Goal: Transaction & Acquisition: Book appointment/travel/reservation

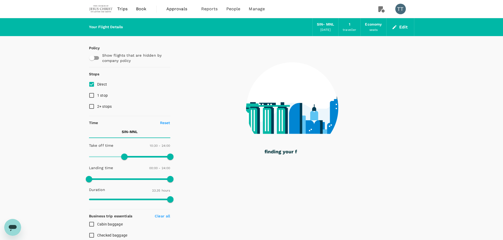
type input "1415"
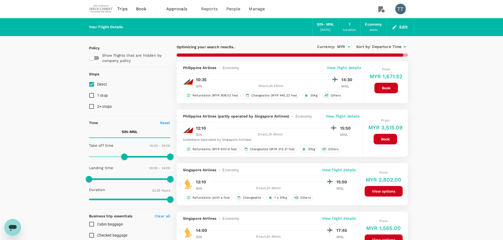
click at [397, 27] on button "Edit" at bounding box center [399, 27] width 19 height 8
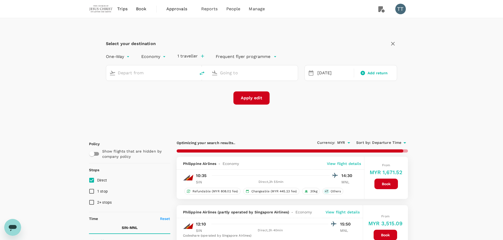
type input "Singapore Changi (SIN)"
type input "[PERSON_NAME] Intl (MNL)"
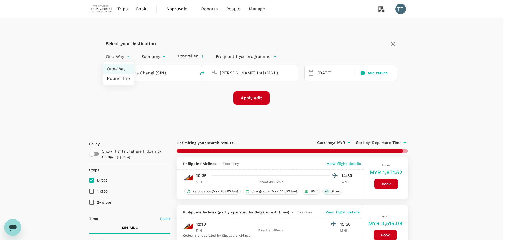
click at [120, 76] on li "Round Trip" at bounding box center [119, 78] width 32 height 9
type input "roundtrip"
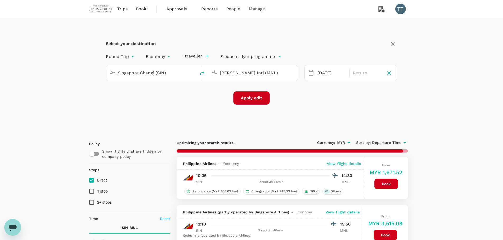
click at [167, 73] on input "Singapore Changi (SIN)" at bounding box center [151, 73] width 67 height 8
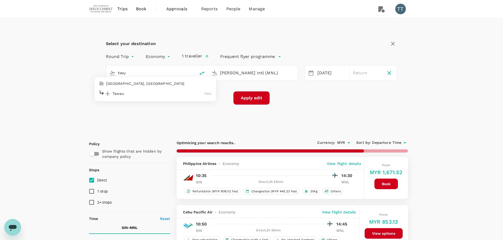
click at [157, 93] on p "Tawau" at bounding box center [158, 93] width 92 height 5
type input "Tawau (TWU)"
click at [228, 76] on input "[PERSON_NAME] Intl (MNL)" at bounding box center [253, 73] width 67 height 8
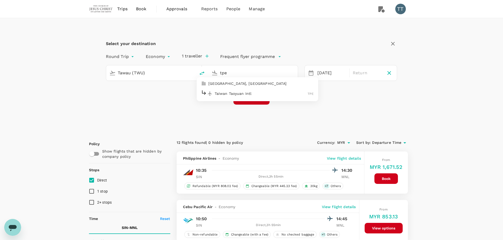
click at [229, 92] on p "Taiwan Taoyuan Intl" at bounding box center [261, 93] width 93 height 5
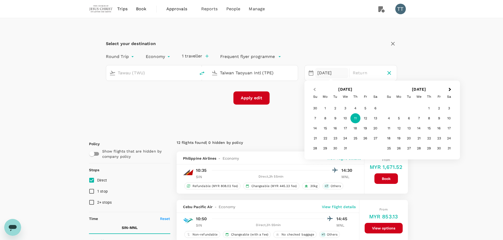
type input "Taiwan Taoyuan Intl (TPE)"
click at [314, 90] on span "Previous Month" at bounding box center [314, 90] width 0 height 6
click at [324, 147] on div "27" at bounding box center [325, 149] width 10 height 10
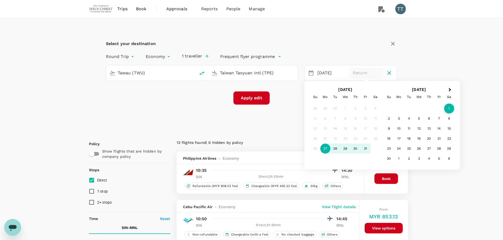
click at [449, 108] on div "1" at bounding box center [449, 109] width 10 height 10
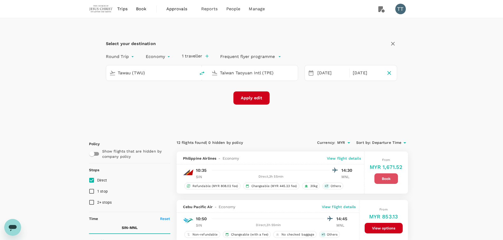
click at [383, 177] on button "Book" at bounding box center [385, 179] width 23 height 11
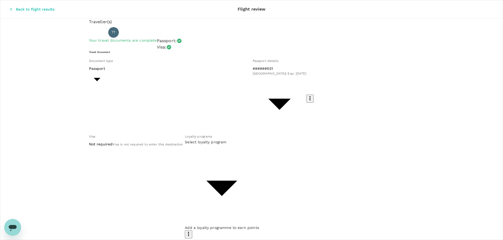
click at [8, 7] on icon "button" at bounding box center [10, 9] width 5 height 5
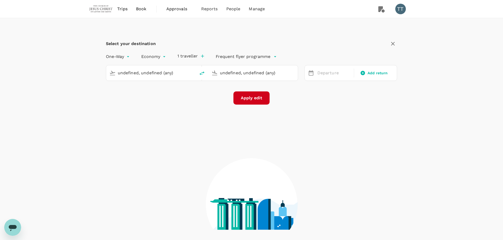
type input "Tawau (TWU)"
type input "Taiwan Taoyuan Intl (TPE)"
type input "Singapore Changi (SIN)"
type input "[PERSON_NAME] Intl (MNL)"
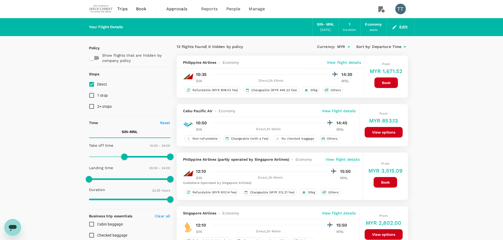
click at [400, 29] on button "Edit" at bounding box center [399, 27] width 19 height 8
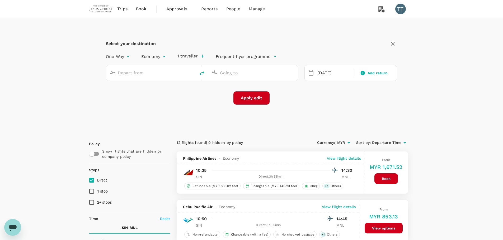
type input "Singapore Changi (SIN)"
type input "[PERSON_NAME] Intl (MNL)"
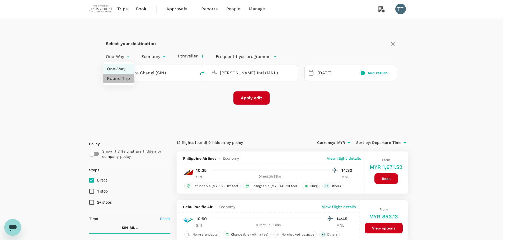
click at [121, 74] on li "Round Trip" at bounding box center [119, 78] width 32 height 9
type input "roundtrip"
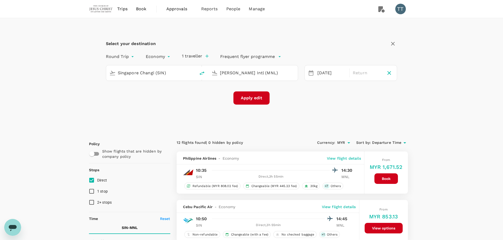
click at [152, 75] on input "Singapore Changi (SIN)" at bounding box center [151, 73] width 67 height 8
click at [130, 94] on p "Tawau" at bounding box center [158, 93] width 92 height 5
type input "Tawau (TWU)"
click at [242, 74] on input "[PERSON_NAME] Intl (MNL)" at bounding box center [253, 73] width 67 height 8
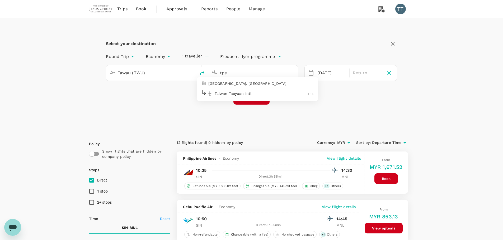
click at [241, 94] on p "Taiwan Taoyuan Intl" at bounding box center [261, 93] width 93 height 5
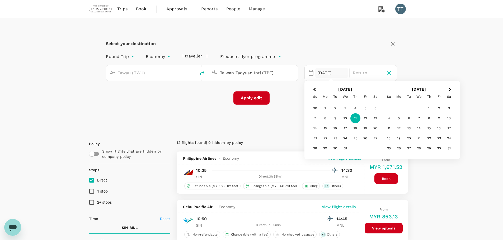
type input "Taiwan Taoyuan Intl (TPE)"
click at [320, 73] on div "[DATE]" at bounding box center [331, 73] width 33 height 10
click at [314, 90] on span "Previous Month" at bounding box center [314, 90] width 0 height 6
click at [321, 151] on div "27" at bounding box center [325, 149] width 10 height 10
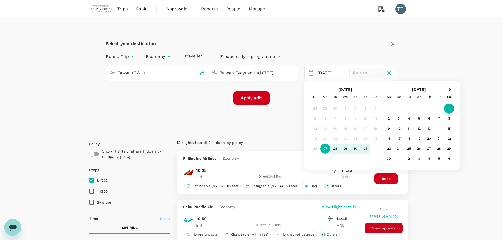
click at [451, 106] on div "1" at bounding box center [449, 109] width 10 height 10
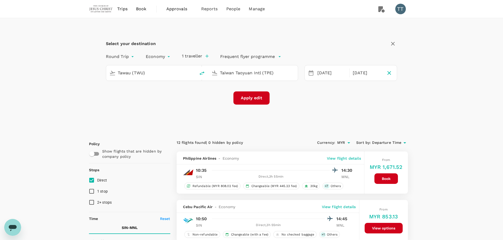
click at [257, 97] on button "Apply edit" at bounding box center [251, 98] width 36 height 13
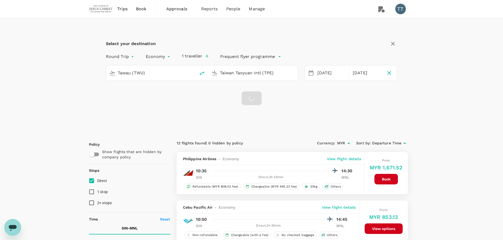
checkbox input "false"
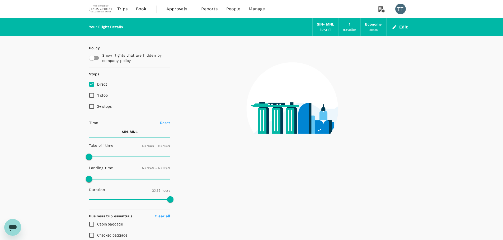
type input "1440"
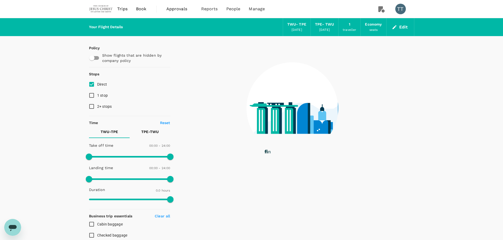
type input "1130"
checkbox input "true"
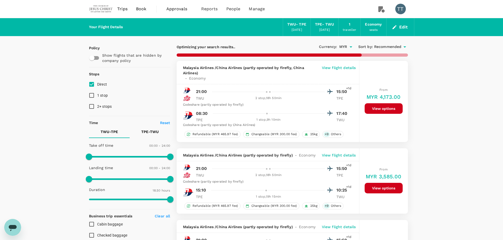
click at [93, 97] on input "1 stop" at bounding box center [91, 95] width 11 height 11
checkbox input "true"
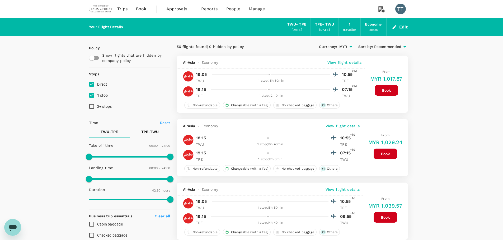
click at [348, 64] on p "View flight details" at bounding box center [344, 62] width 34 height 5
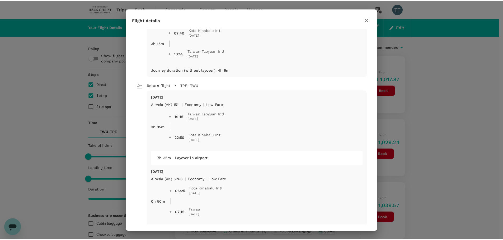
scroll to position [121, 0]
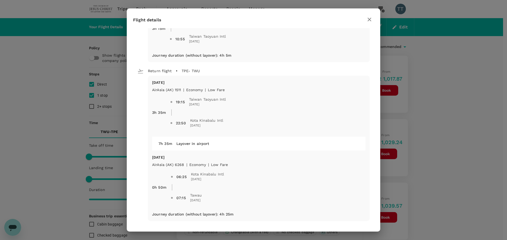
click at [368, 20] on icon "button" at bounding box center [369, 19] width 6 height 6
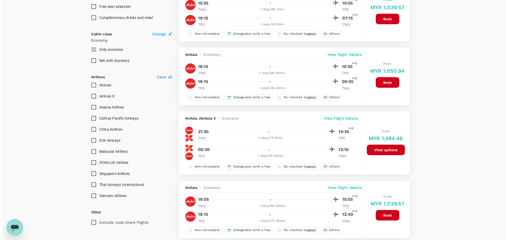
scroll to position [264, 0]
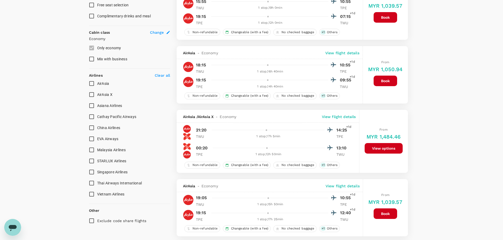
click at [336, 116] on p "View flight details" at bounding box center [339, 116] width 34 height 5
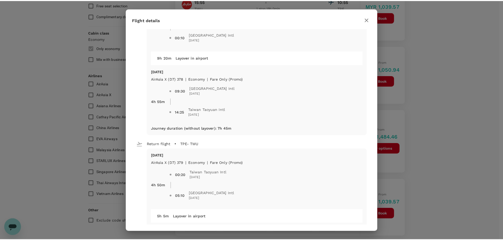
scroll to position [79, 0]
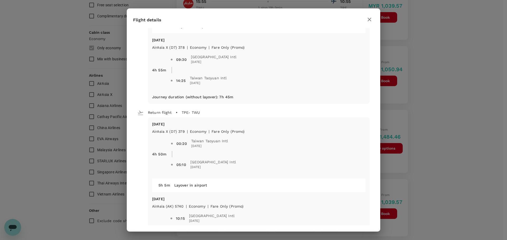
click at [367, 19] on icon "button" at bounding box center [369, 19] width 6 height 6
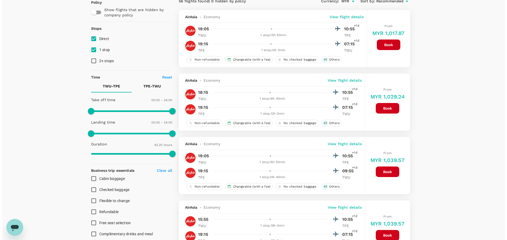
scroll to position [0, 0]
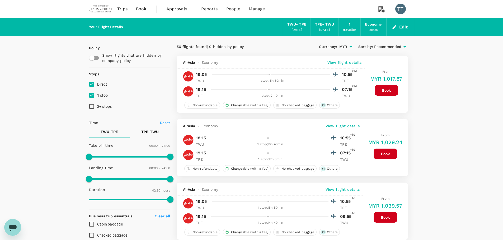
click at [343, 63] on p "View flight details" at bounding box center [344, 62] width 34 height 5
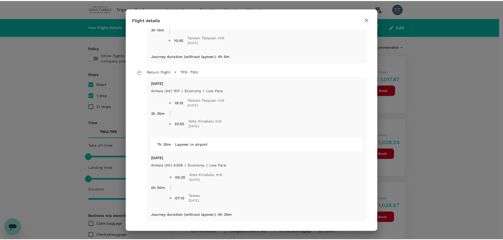
scroll to position [121, 0]
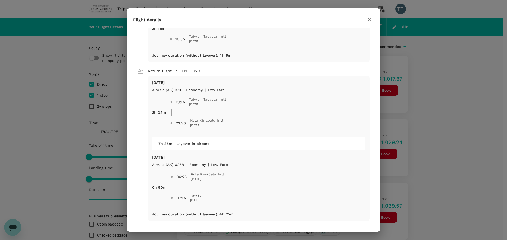
click at [366, 20] on icon "button" at bounding box center [369, 19] width 6 height 6
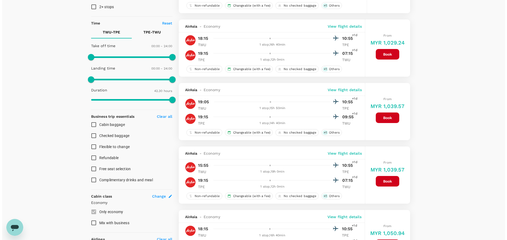
scroll to position [26, 0]
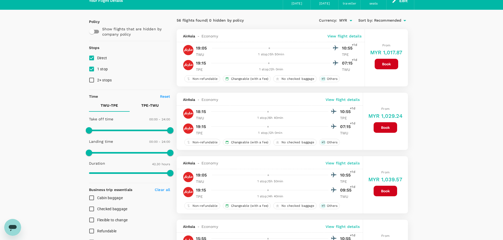
click at [336, 35] on p "View flight details" at bounding box center [344, 36] width 34 height 5
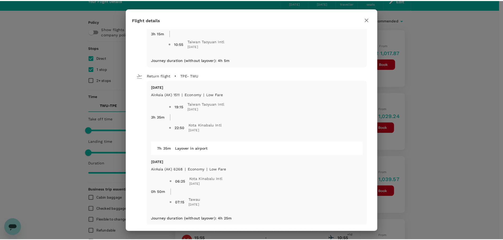
scroll to position [121, 0]
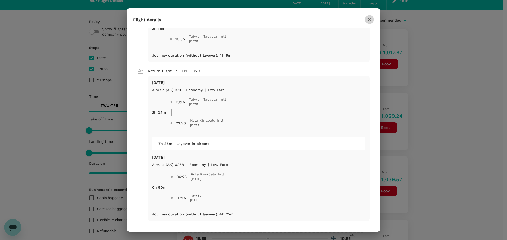
click at [369, 18] on icon "button" at bounding box center [369, 19] width 6 height 6
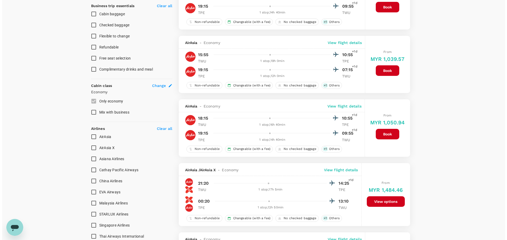
scroll to position [211, 0]
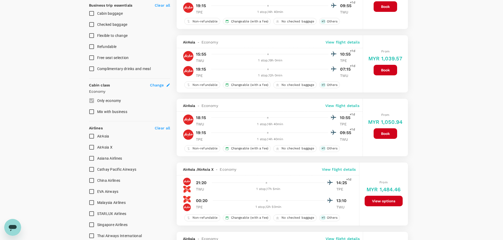
click at [335, 168] on p "View flight details" at bounding box center [339, 169] width 34 height 5
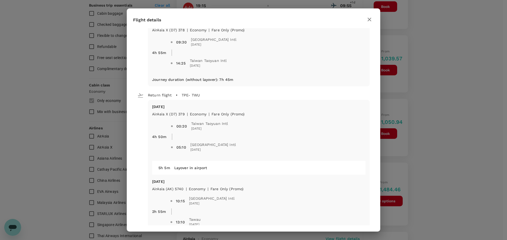
scroll to position [0, 0]
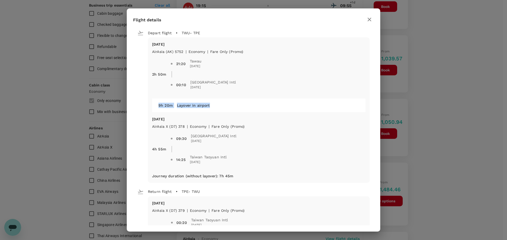
drag, startPoint x: 159, startPoint y: 106, endPoint x: 217, endPoint y: 111, distance: 59.1
click at [217, 111] on div "9h 20m Layover in airport" at bounding box center [258, 106] width 213 height 14
click at [304, 88] on span "00:10 [GEOGRAPHIC_DATA] Intl [DATE]" at bounding box center [270, 85] width 189 height 11
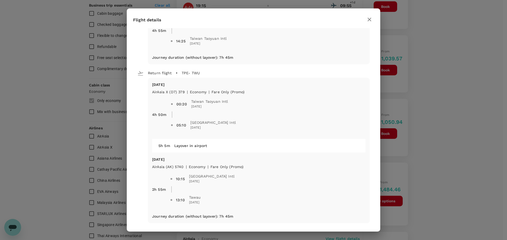
scroll to position [121, 0]
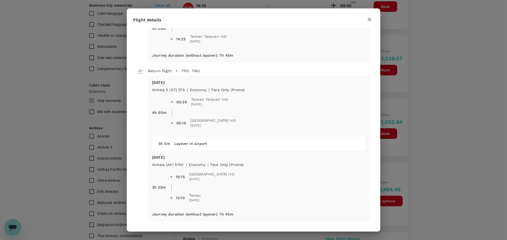
click at [367, 20] on icon "button" at bounding box center [369, 19] width 6 height 6
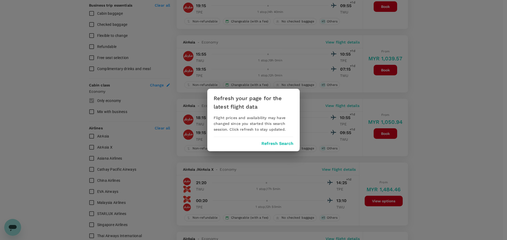
click at [279, 141] on button "Refresh Search" at bounding box center [277, 143] width 32 height 5
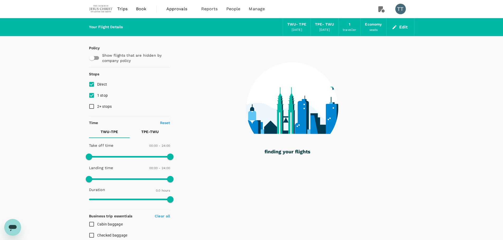
type input "1130"
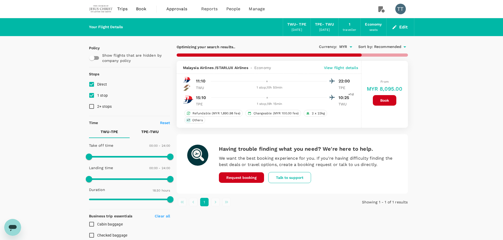
click at [182, 8] on span "Approvals" at bounding box center [179, 9] width 26 height 6
